Goal: Information Seeking & Learning: Check status

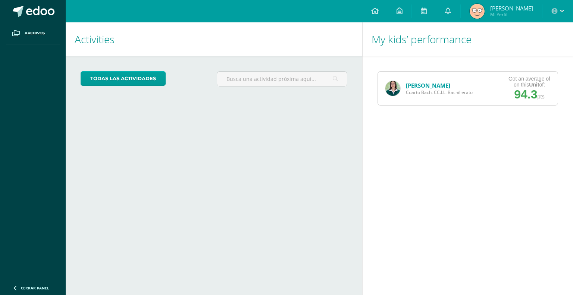
click at [426, 85] on link "[PERSON_NAME]" at bounding box center [428, 85] width 44 height 7
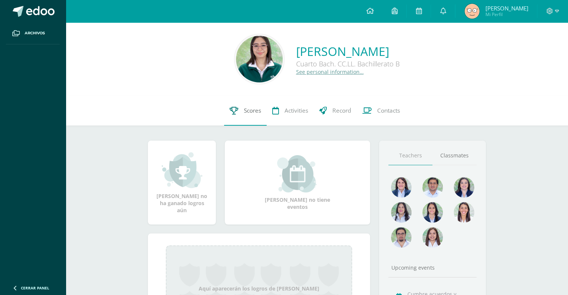
click at [244, 112] on span "Scores" at bounding box center [252, 111] width 17 height 8
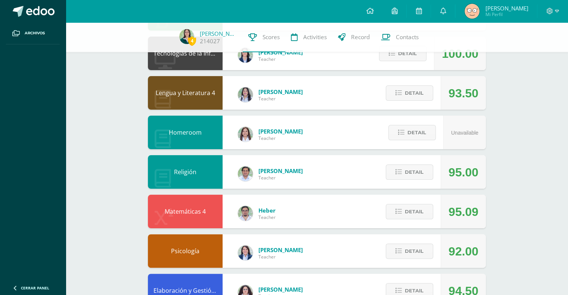
scroll to position [121, 0]
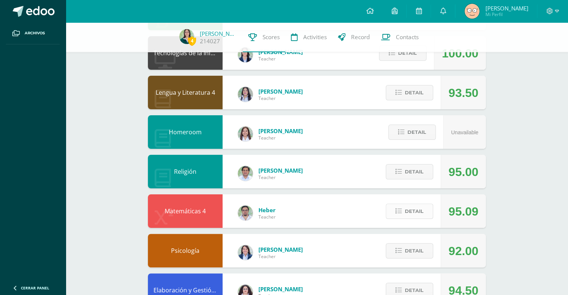
click at [413, 213] on span "Detail" at bounding box center [414, 212] width 19 height 14
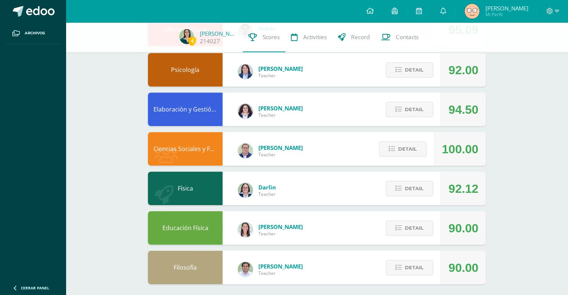
scroll to position [303, 0]
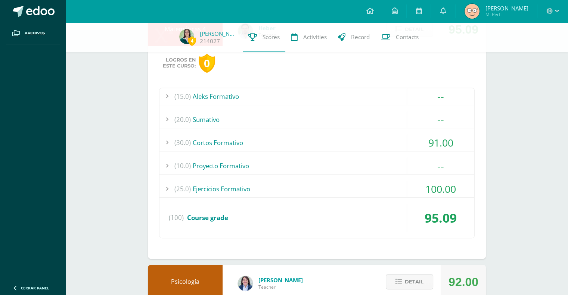
click at [409, 184] on div "100.00" at bounding box center [440, 189] width 67 height 17
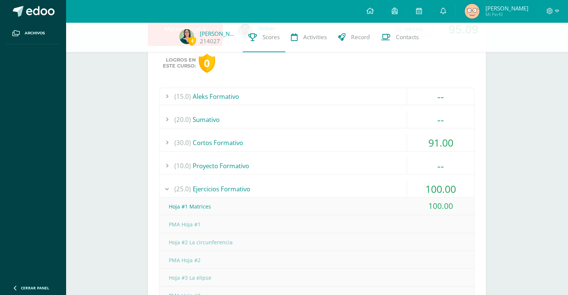
click at [409, 184] on div "100.00" at bounding box center [440, 189] width 67 height 17
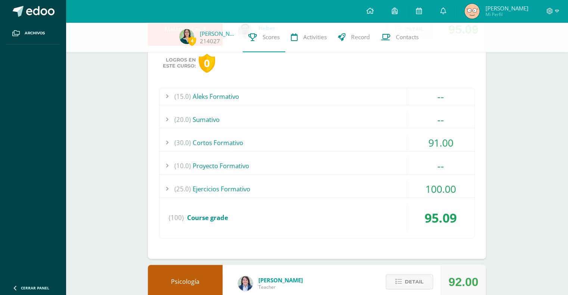
click at [393, 146] on div "(30.0) Cortos Formativo" at bounding box center [316, 142] width 315 height 17
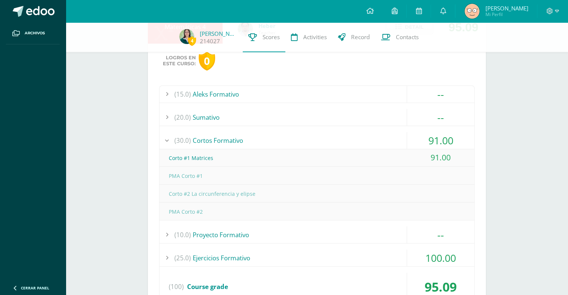
scroll to position [306, 0]
